Goal: Book appointment/travel/reservation

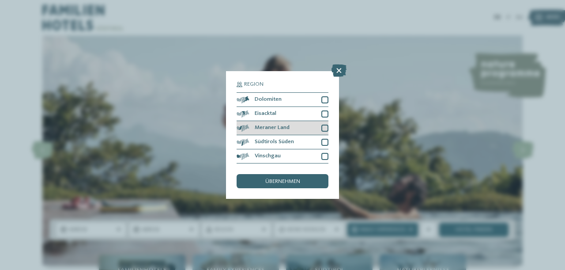
click at [322, 129] on div at bounding box center [325, 128] width 7 height 7
click at [295, 189] on div "Region Dolomiten Eisacktal" at bounding box center [282, 135] width 113 height 128
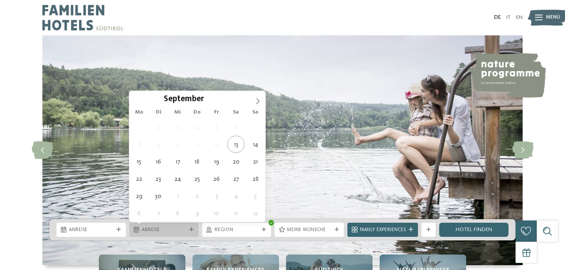
click at [188, 232] on div "Abreise" at bounding box center [164, 230] width 48 height 8
click at [258, 98] on icon at bounding box center [258, 101] width 6 height 6
type input "****"
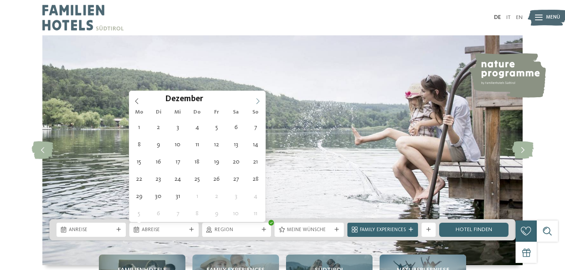
click at [258, 98] on icon at bounding box center [258, 101] width 6 height 6
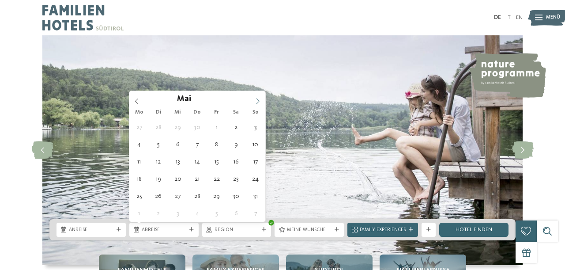
click at [258, 98] on icon at bounding box center [258, 101] width 6 height 6
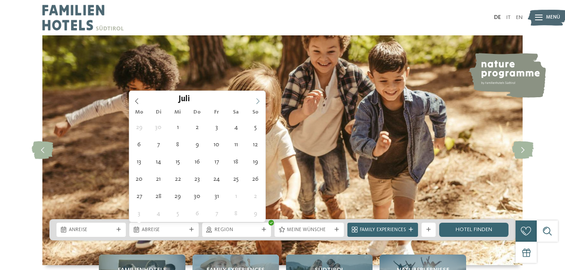
click at [258, 98] on icon at bounding box center [258, 101] width 6 height 6
type div "21.07.2026"
type input "****"
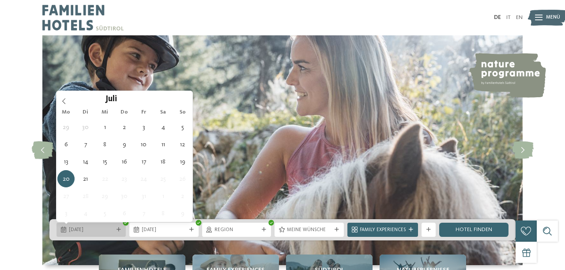
click at [120, 236] on div "20.07.2026" at bounding box center [91, 230] width 69 height 14
click at [118, 231] on icon at bounding box center [119, 229] width 4 height 4
type div "13.07.2026"
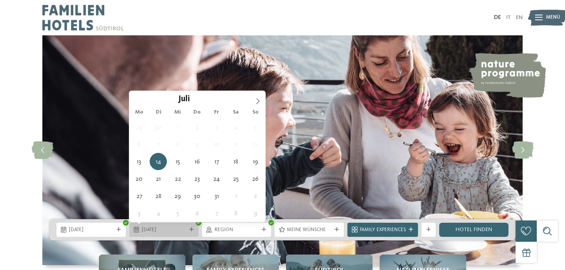
click at [190, 231] on icon at bounding box center [191, 229] width 4 height 4
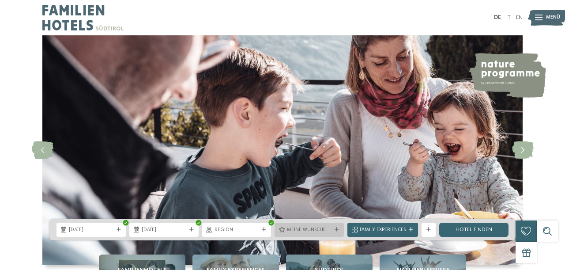
click at [319, 226] on div "Meine Wünsche" at bounding box center [309, 230] width 69 height 14
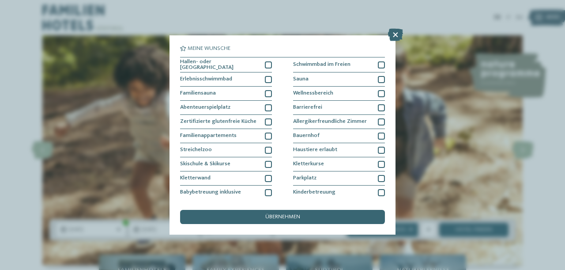
click at [321, 227] on div "Meine Wünsche Hallen- oder Schleusenbad Schwimmbad im Freien Sauna" at bounding box center [283, 134] width 226 height 199
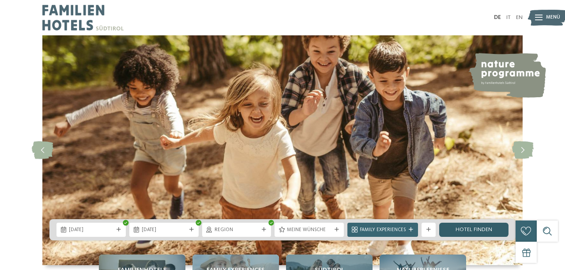
click at [459, 232] on link "Hotel finden" at bounding box center [473, 230] width 69 height 14
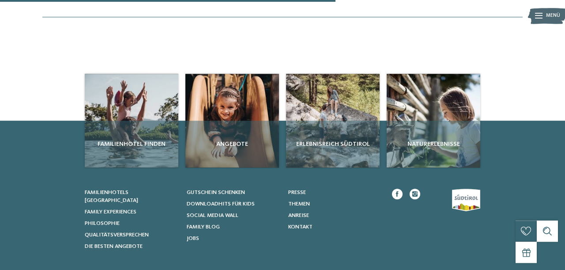
scroll to position [310, 0]
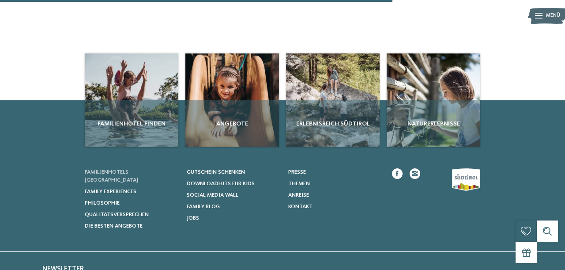
click at [134, 183] on span "Familienhotels [GEOGRAPHIC_DATA]" at bounding box center [111, 176] width 53 height 14
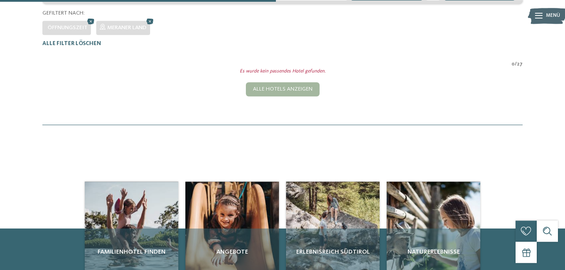
scroll to position [172, 0]
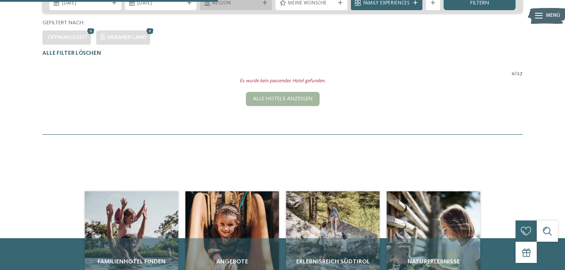
click at [246, 7] on span "Region" at bounding box center [235, 3] width 47 height 7
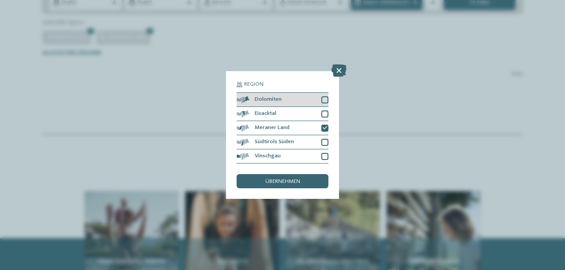
click at [325, 99] on div at bounding box center [325, 99] width 7 height 7
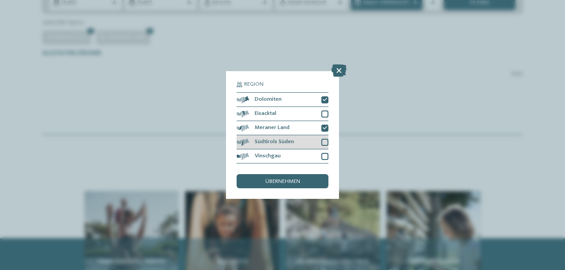
click at [326, 140] on div at bounding box center [325, 142] width 7 height 7
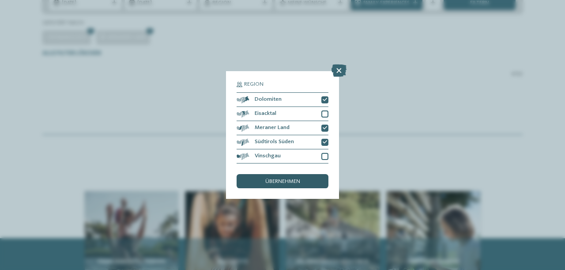
click at [305, 178] on div "übernehmen" at bounding box center [283, 181] width 92 height 14
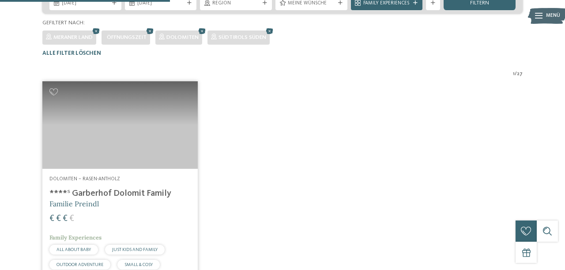
scroll to position [218, 0]
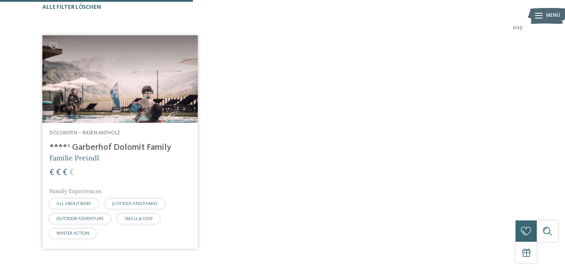
click at [103, 153] on h4 "****ˢ Garberhof Dolomit Family" at bounding box center [119, 147] width 141 height 11
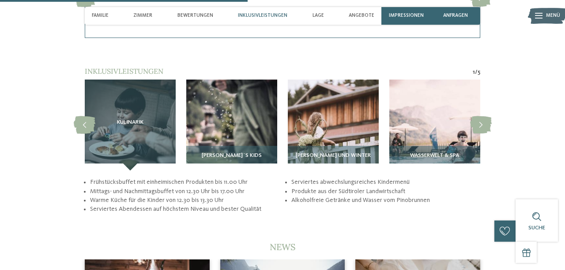
scroll to position [1332, 0]
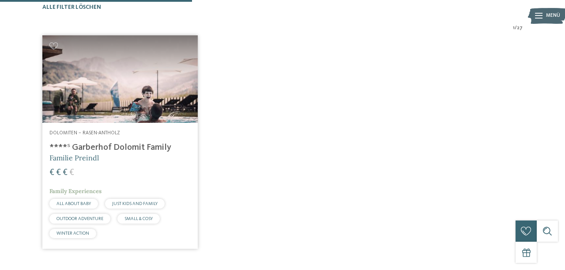
scroll to position [218, 0]
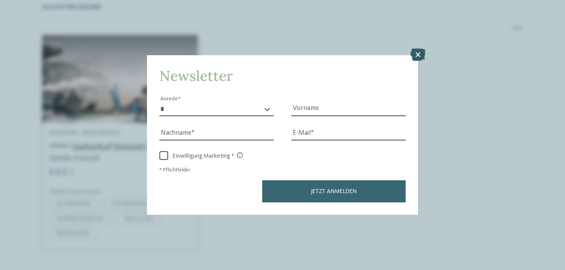
click at [415, 53] on icon at bounding box center [418, 55] width 15 height 12
